Goal: Task Accomplishment & Management: Manage account settings

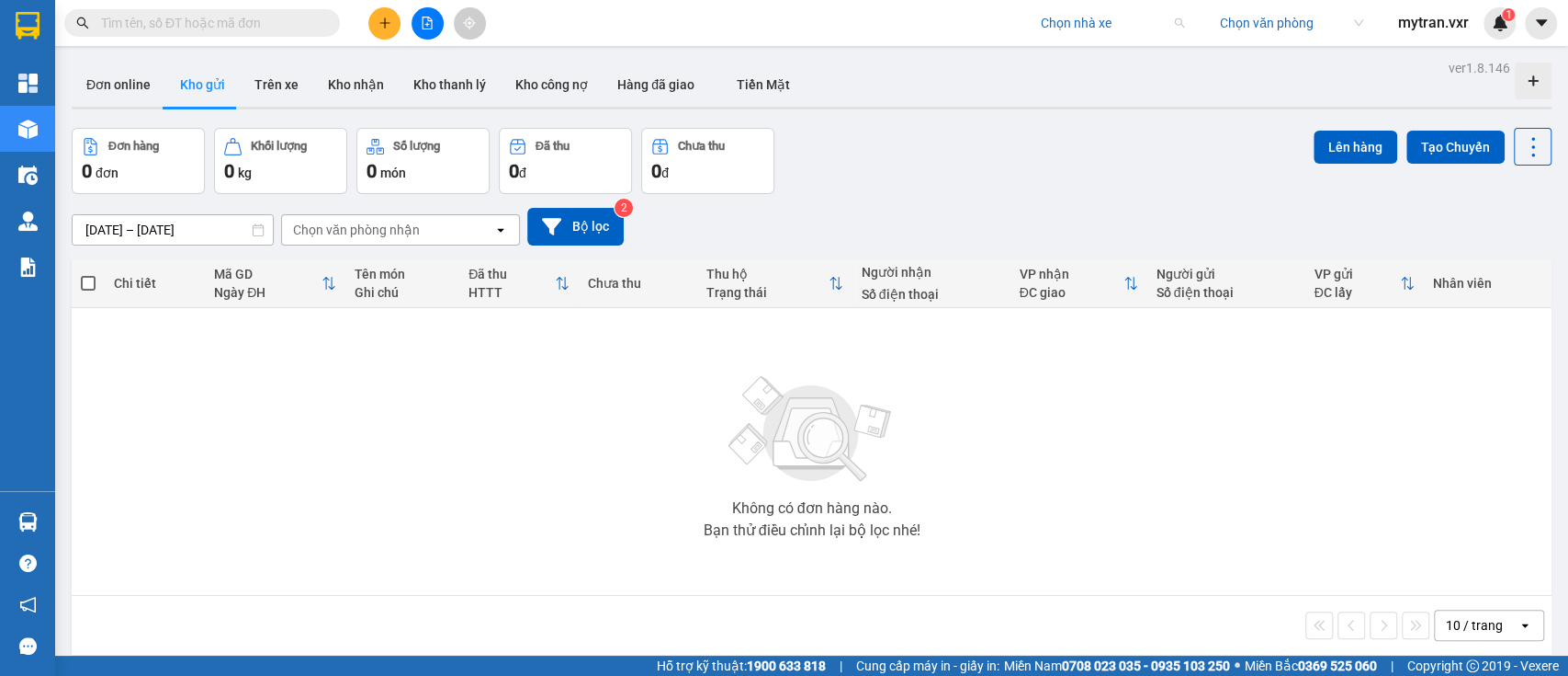
click at [1097, 13] on input "search" at bounding box center [1106, 23] width 130 height 28
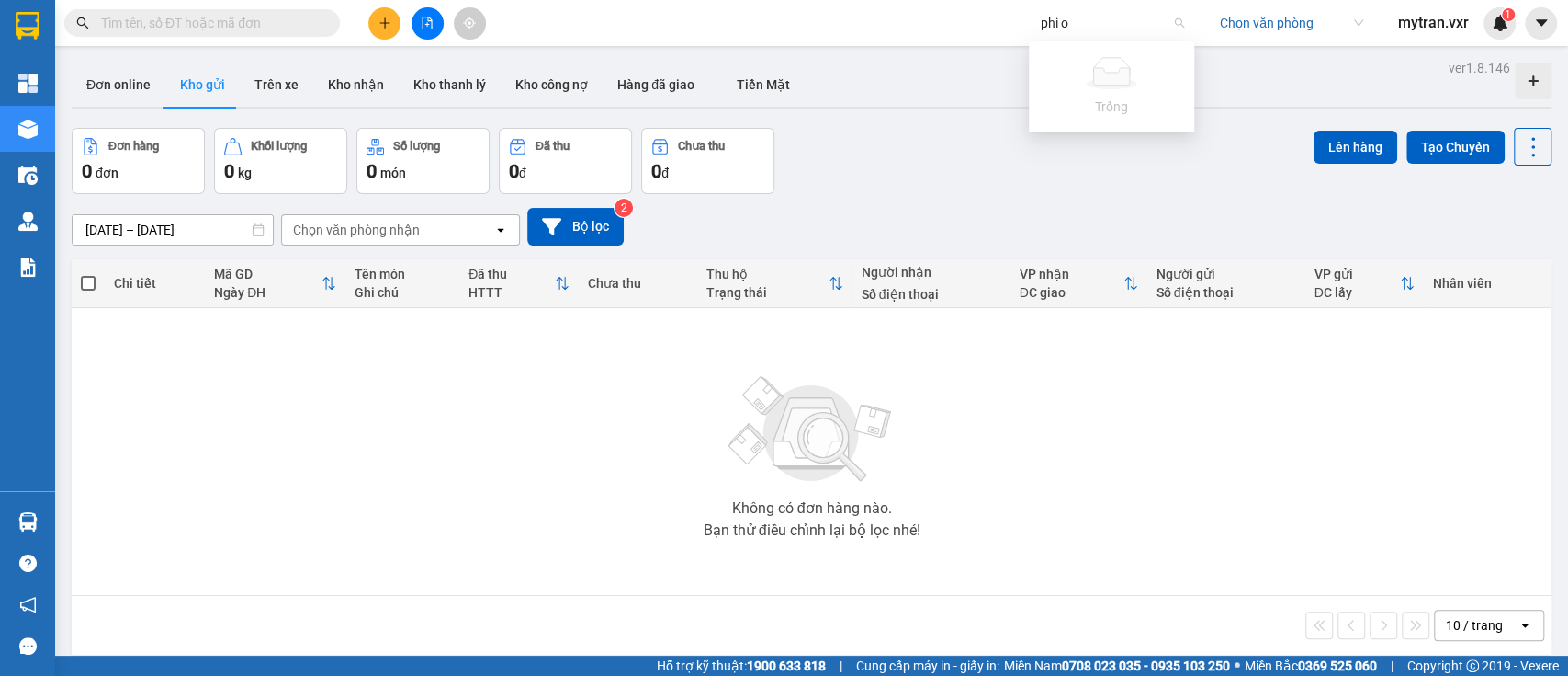
type input "phi"
click at [1107, 93] on div "Phi Long (Đồng Nai)" at bounding box center [1111, 89] width 144 height 20
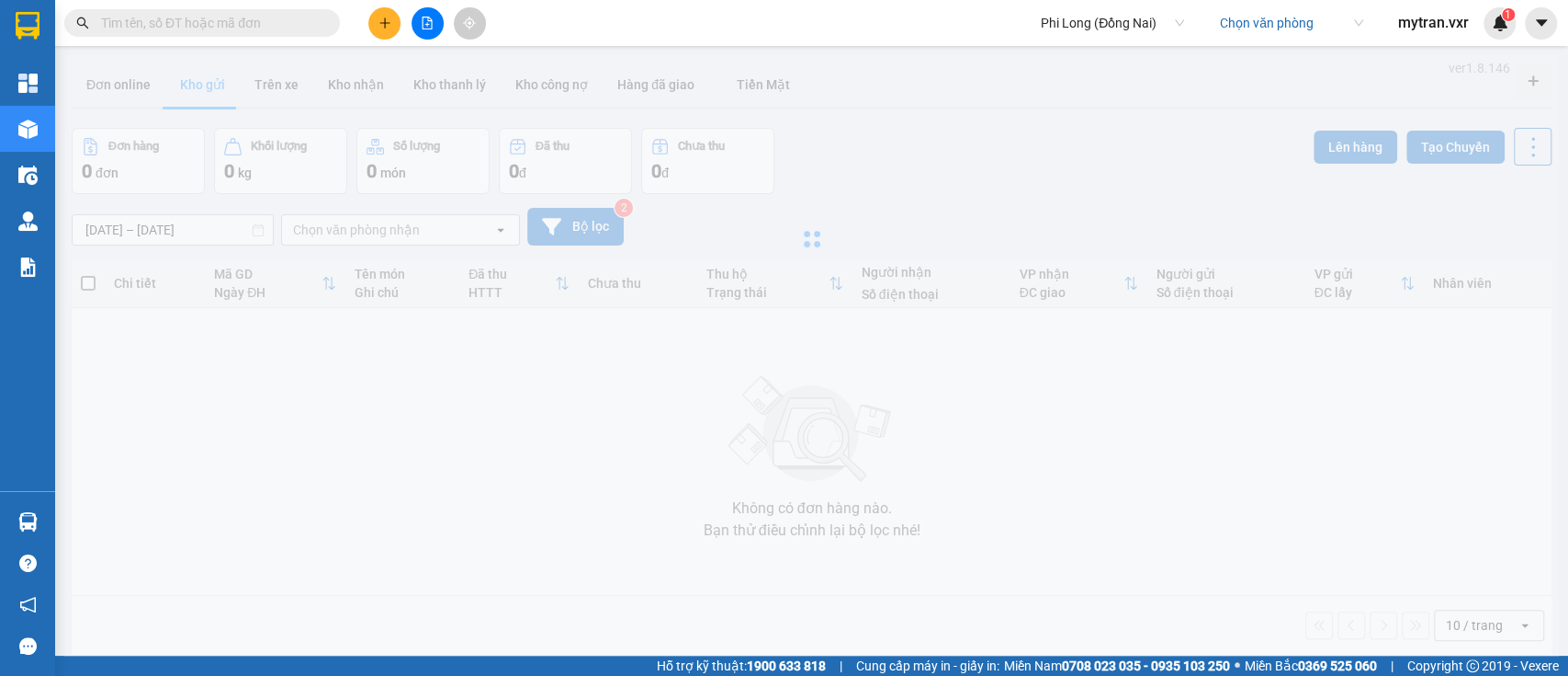
click at [1280, 21] on input "search" at bounding box center [1284, 23] width 130 height 28
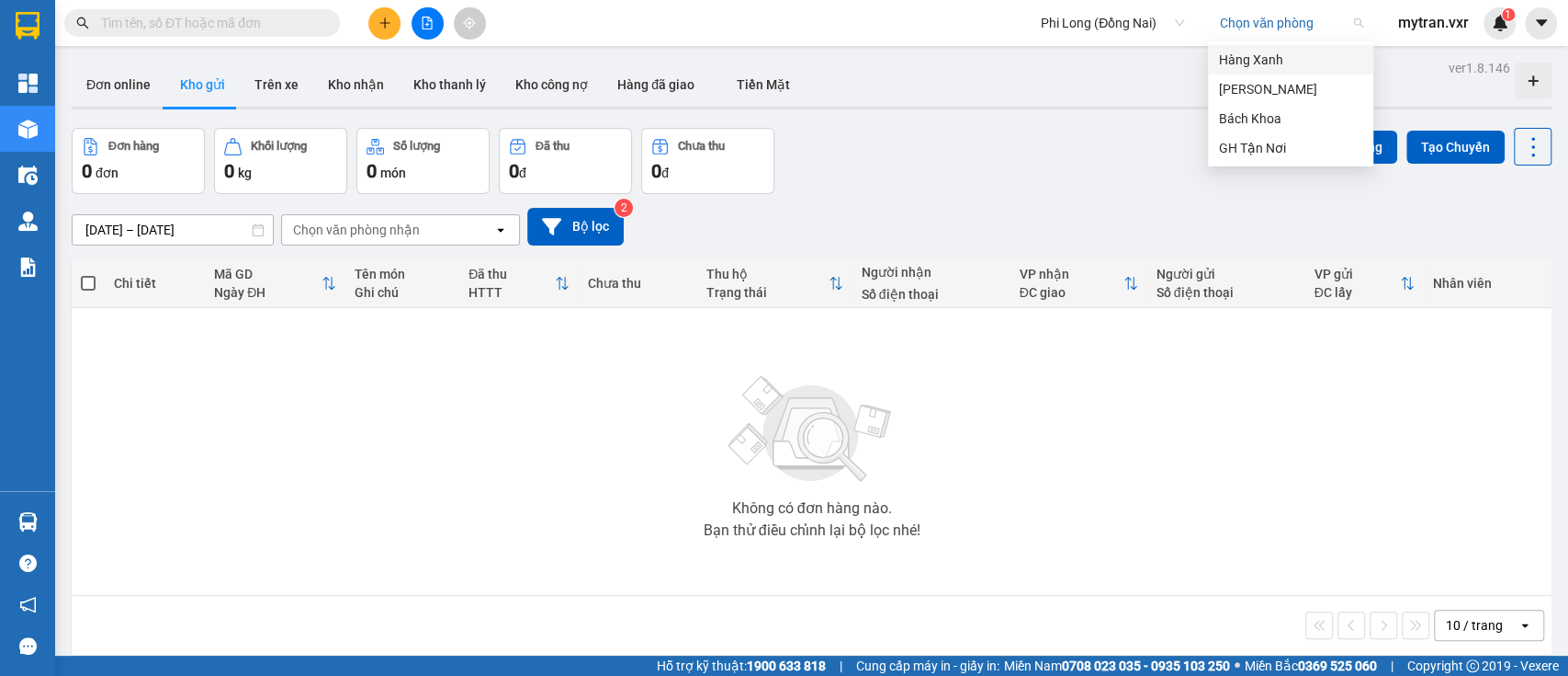
click at [1266, 60] on div "Hàng Xanh" at bounding box center [1290, 59] width 144 height 20
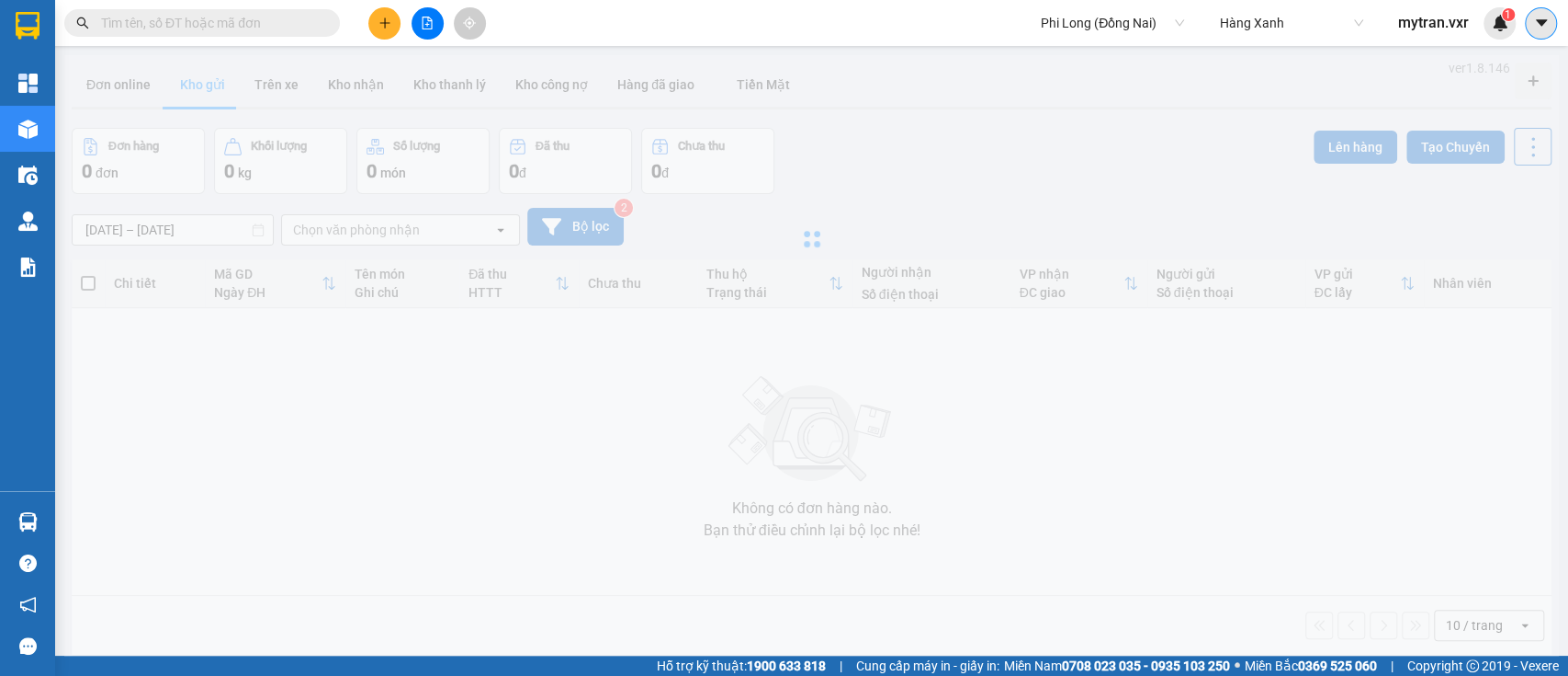
click at [1534, 25] on icon "caret-down" at bounding box center [1541, 22] width 16 height 16
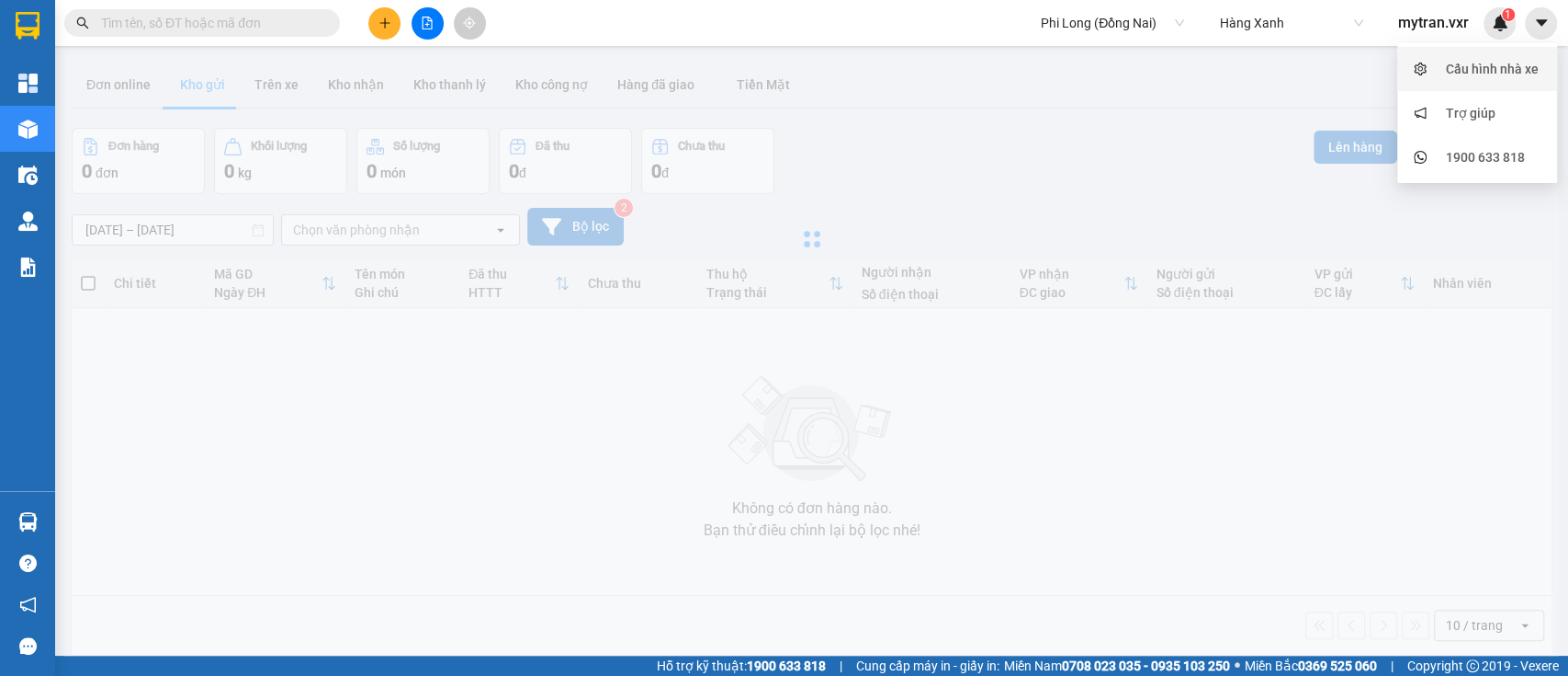
click at [1480, 65] on div "Cấu hình nhà xe" at bounding box center [1493, 69] width 93 height 20
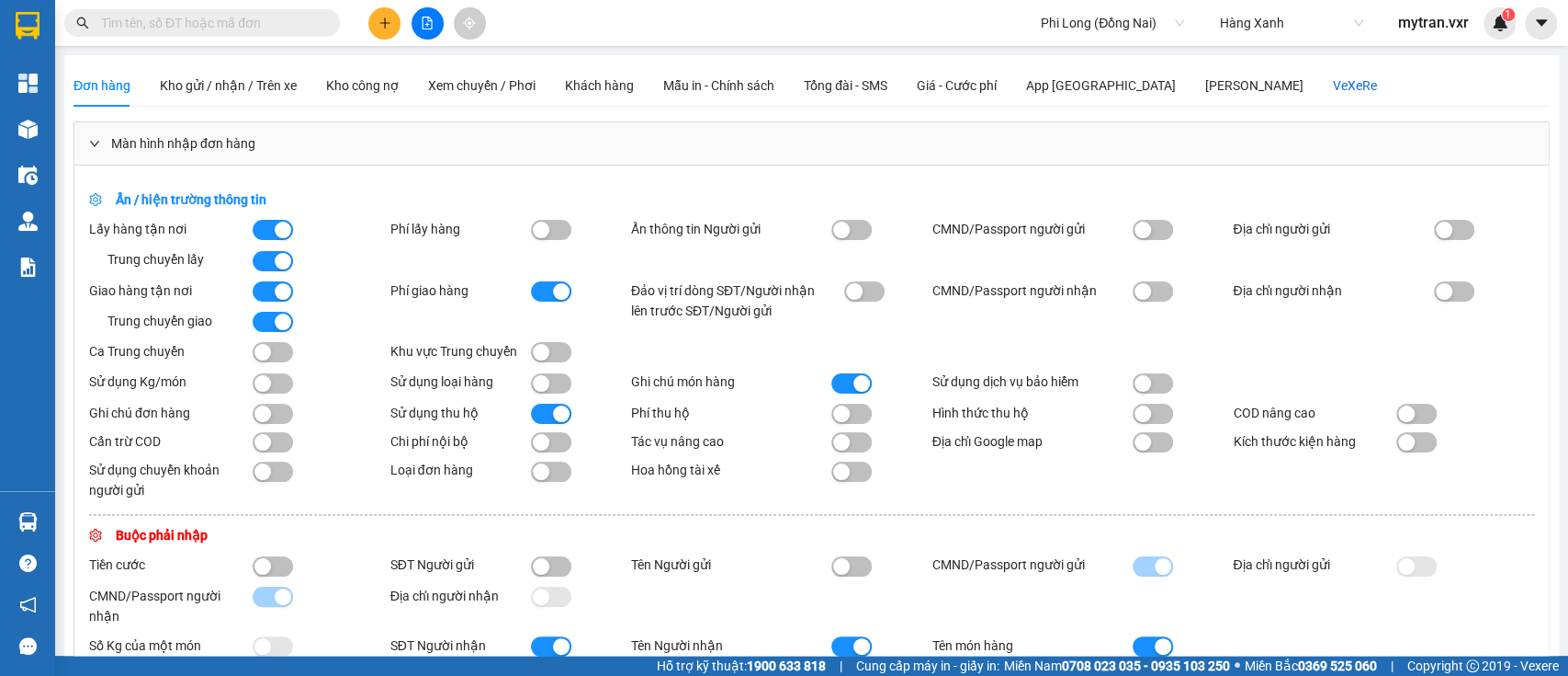
click at [1333, 88] on div "VeXeRe" at bounding box center [1355, 85] width 44 height 20
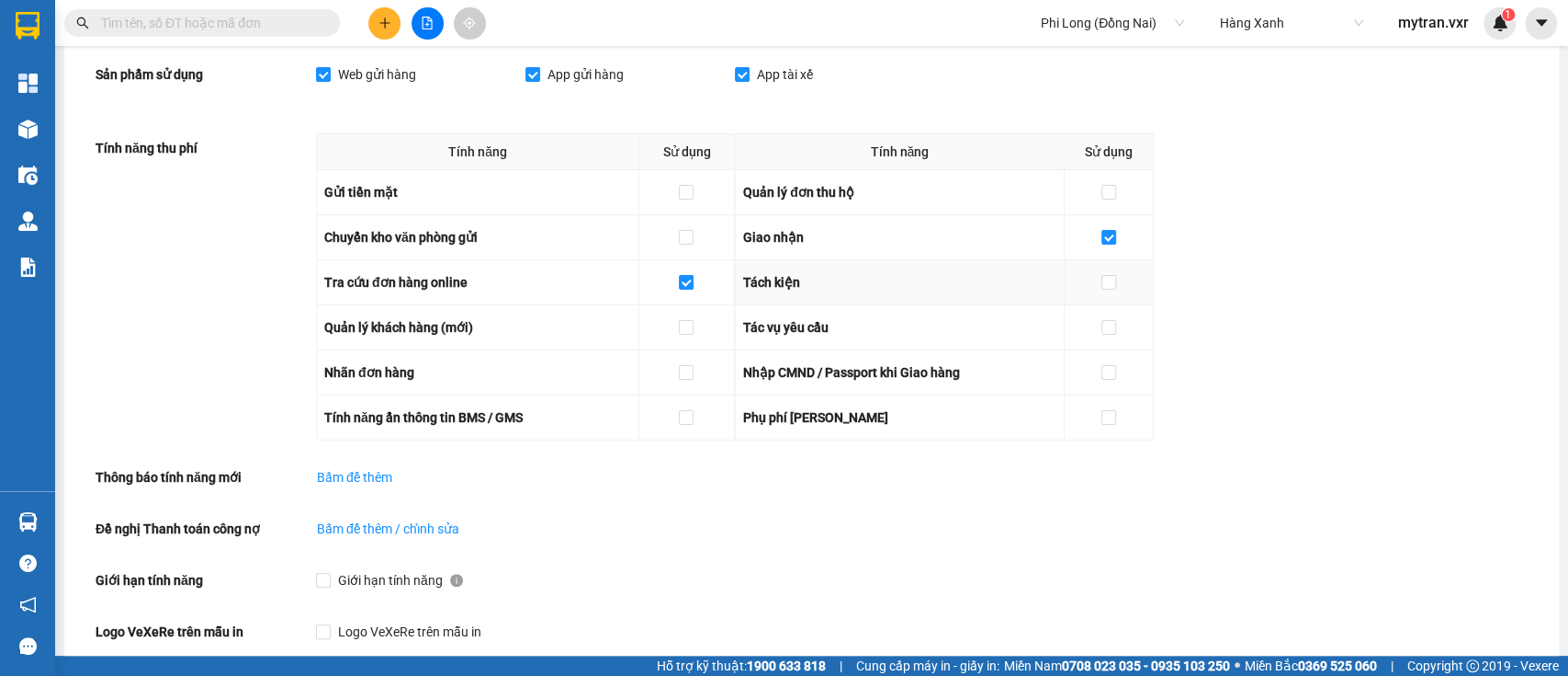
scroll to position [122, 0]
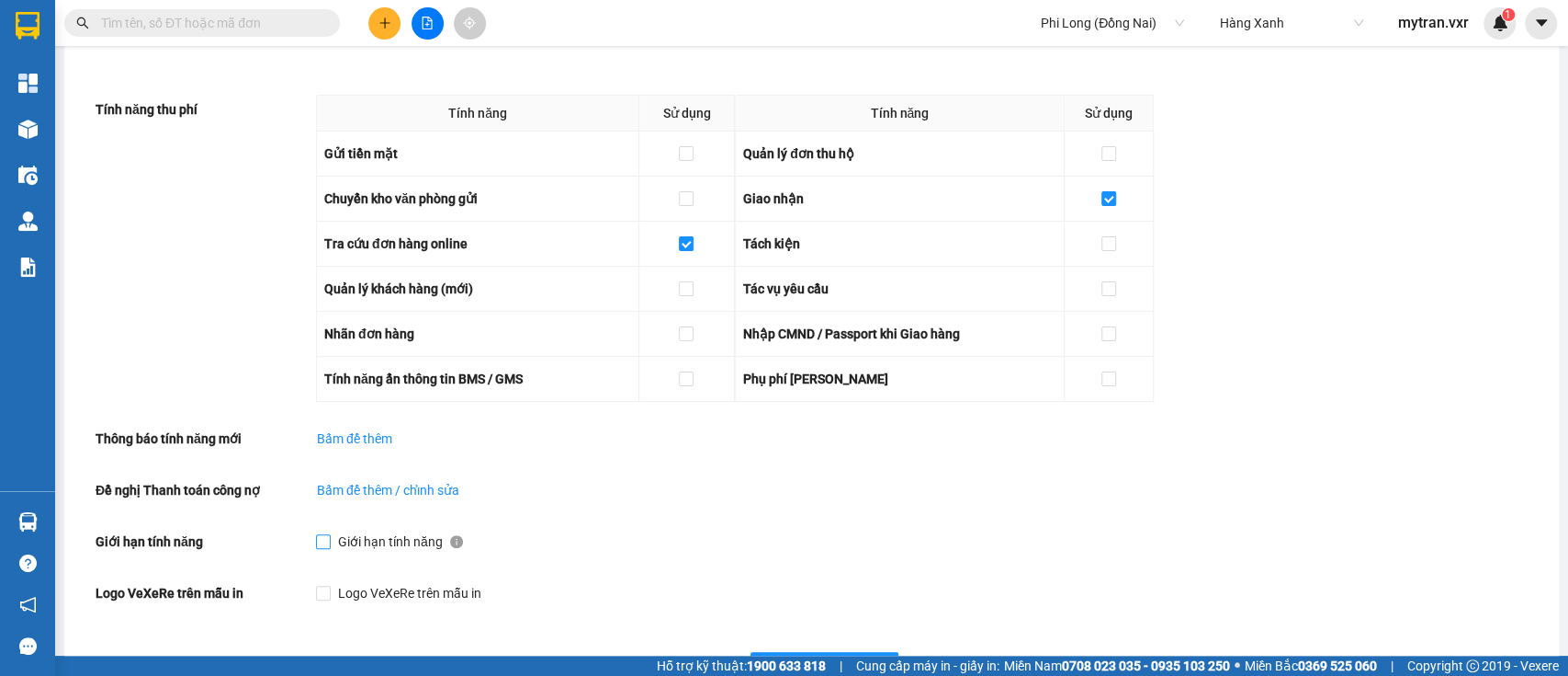
click at [367, 544] on span "Giới hạn tính năng" at bounding box center [390, 541] width 105 height 14
click at [329, 544] on input "Giới hạn tính năng" at bounding box center [323, 541] width 13 height 13
checkbox input "true"
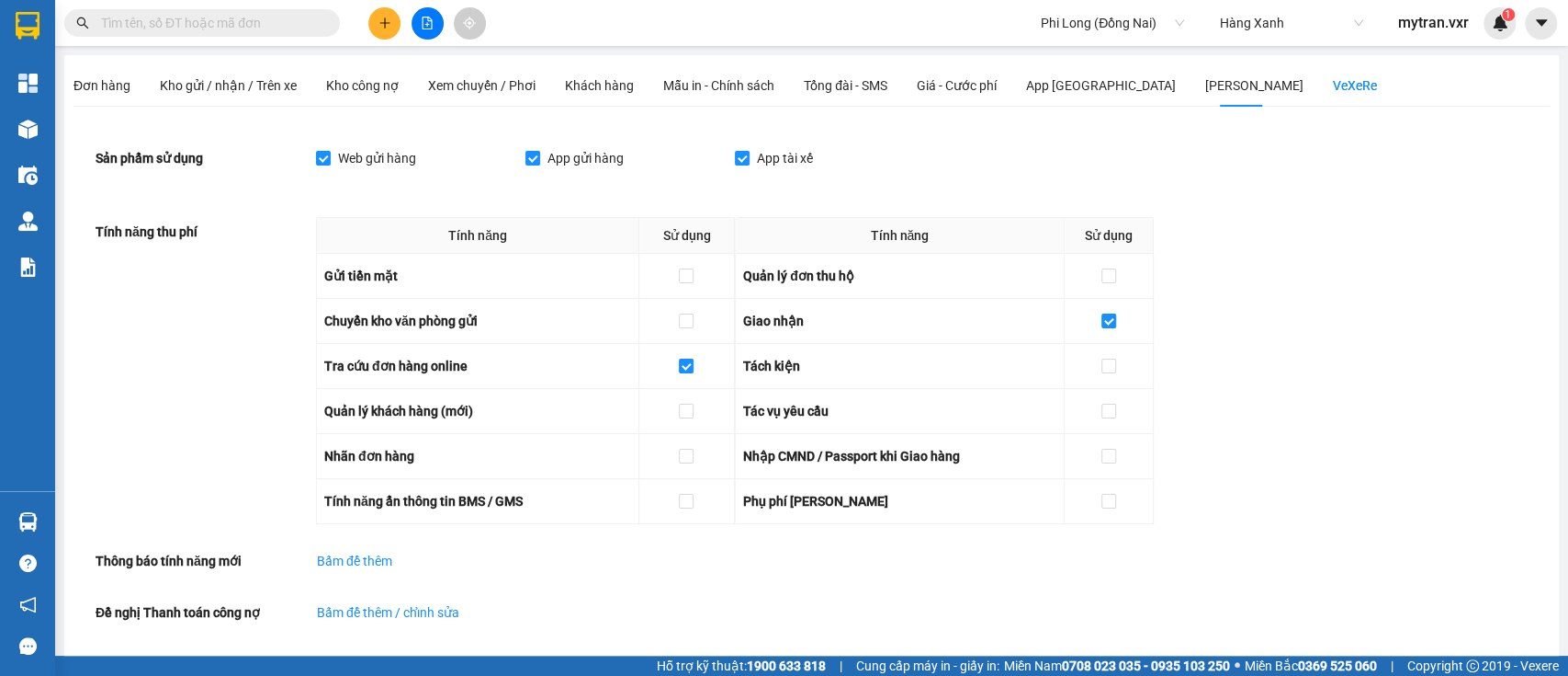
scroll to position [193, 0]
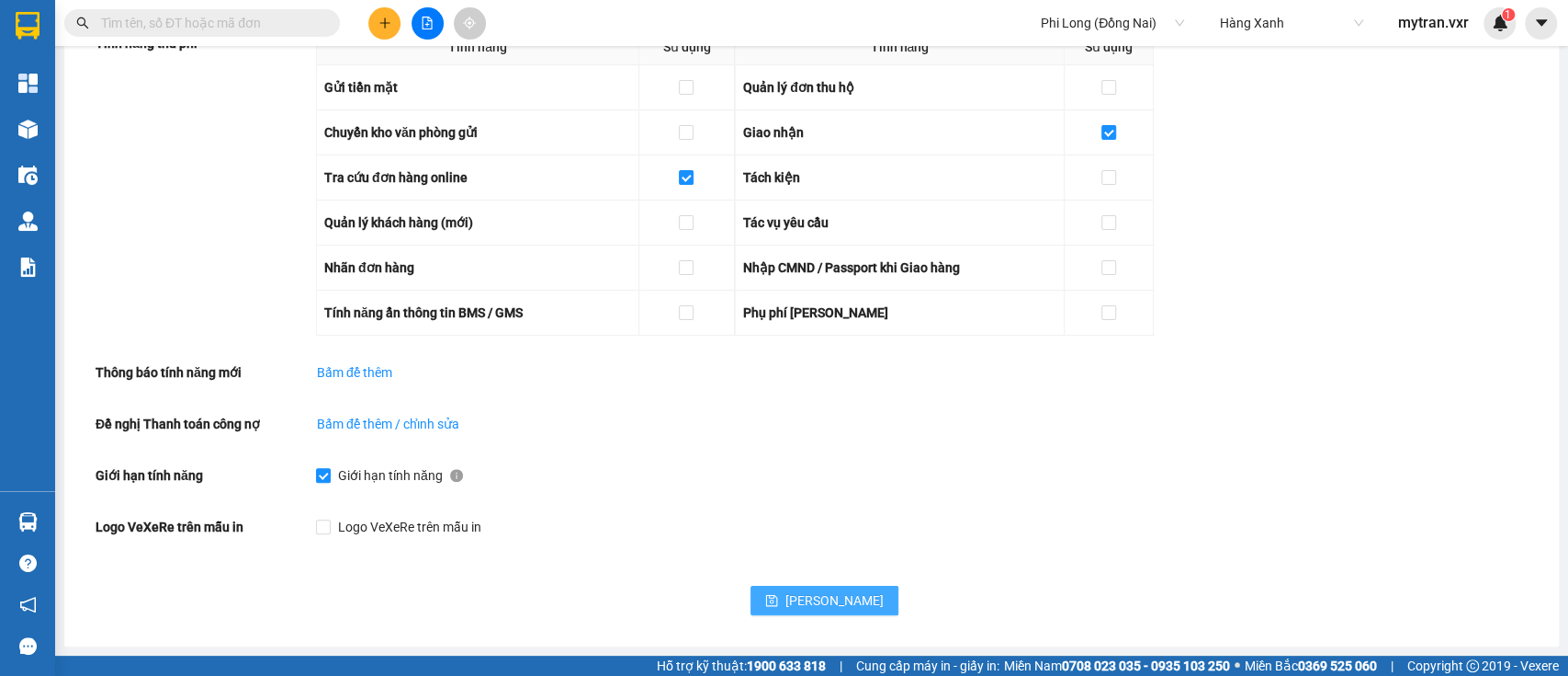
click at [812, 588] on button "Lưu" at bounding box center [824, 600] width 147 height 30
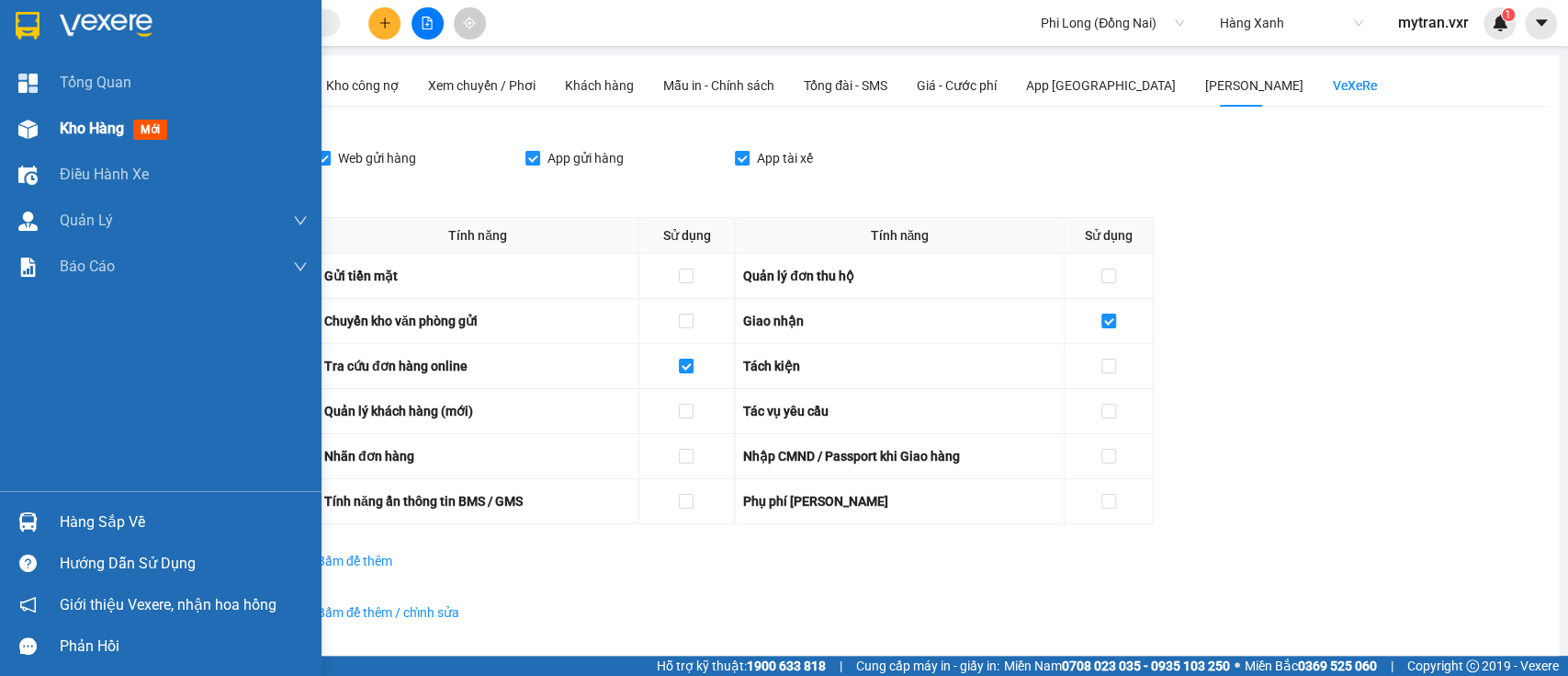
click at [18, 129] on img at bounding box center [28, 129] width 19 height 19
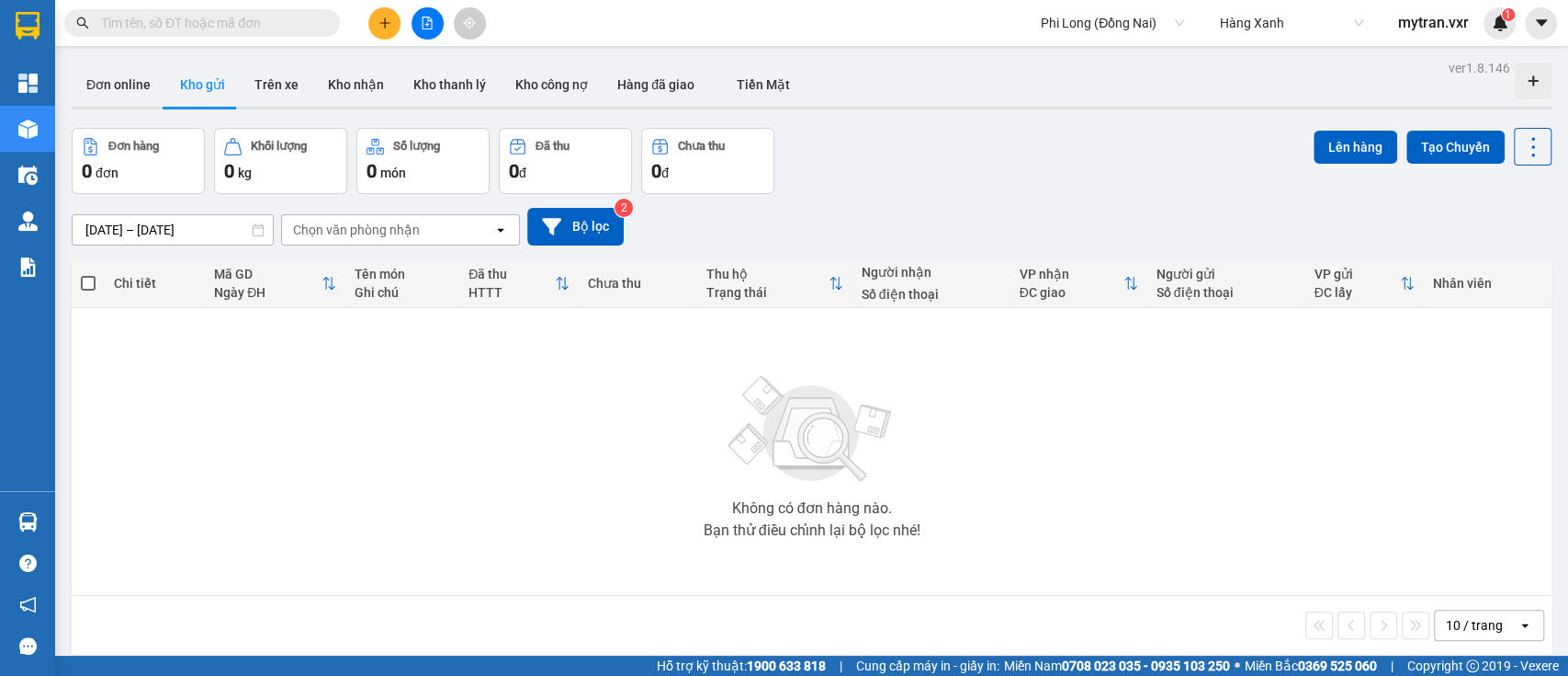
click at [868, 172] on div "Đơn hàng 0 đơn Khối lượng 0 kg Số lượng 0 món Đã thu 0 đ Chưa thu 0 đ Lên hàng …" at bounding box center [812, 161] width 1480 height 67
